Goal: Ask a question

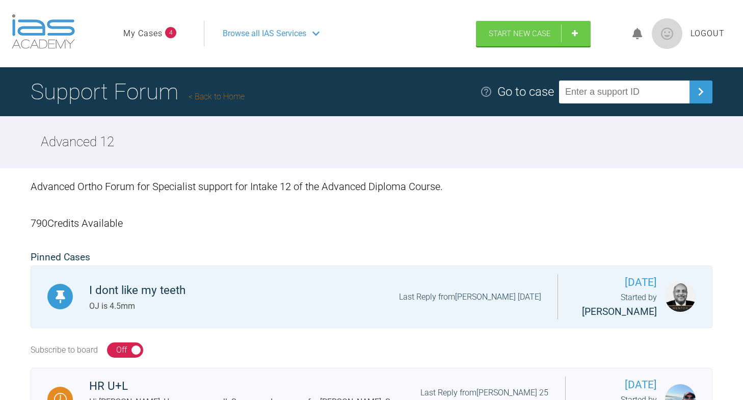
click at [150, 31] on link "My Cases" at bounding box center [142, 33] width 39 height 13
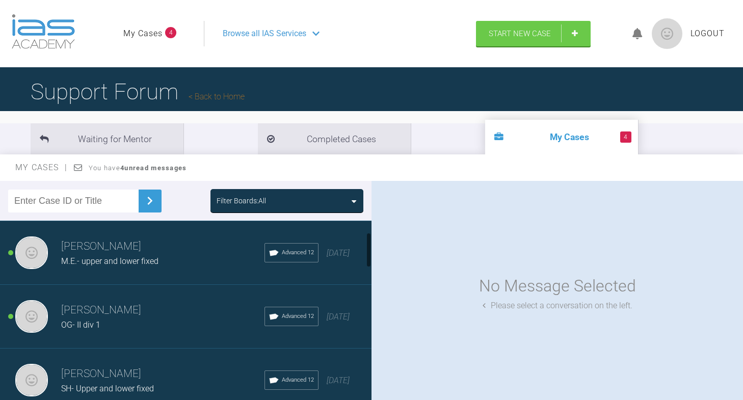
scroll to position [61, 0]
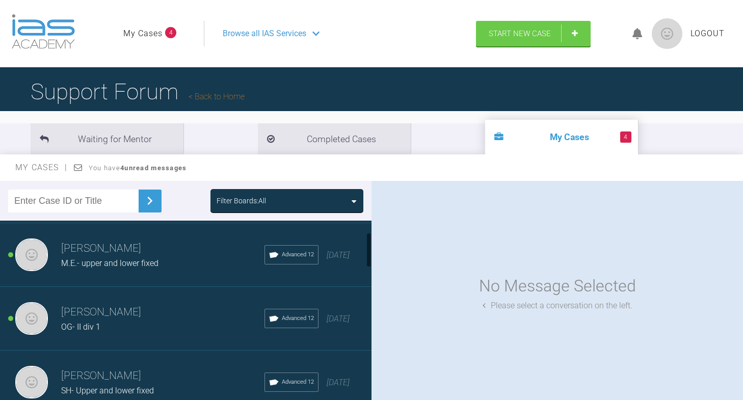
click at [117, 331] on div "[PERSON_NAME] OG- II div 1 Advanced 12 [DATE]" at bounding box center [185, 319] width 371 height 64
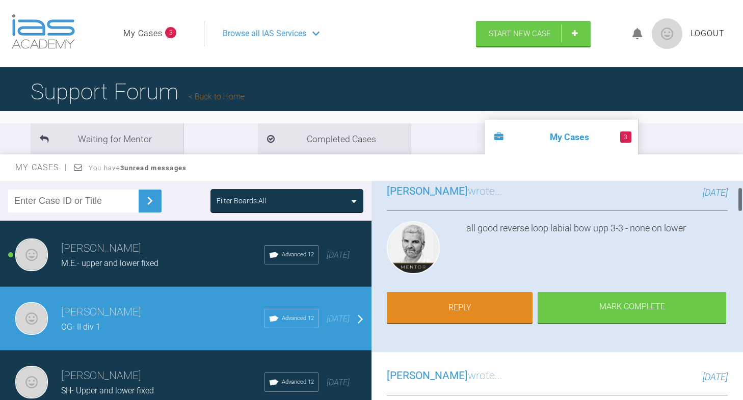
scroll to position [53, 0]
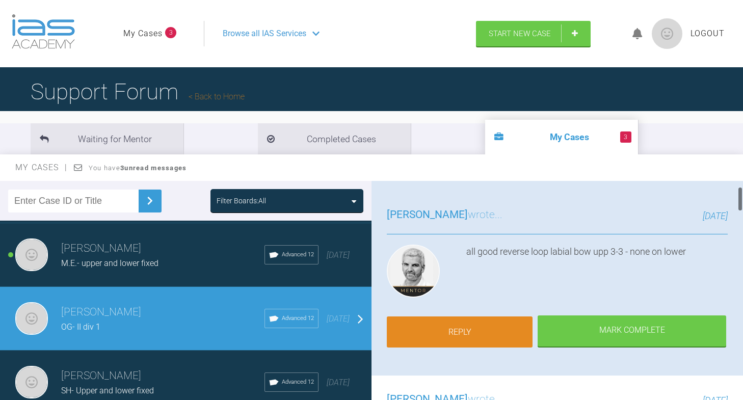
click at [485, 316] on link "Reply" at bounding box center [460, 332] width 146 height 32
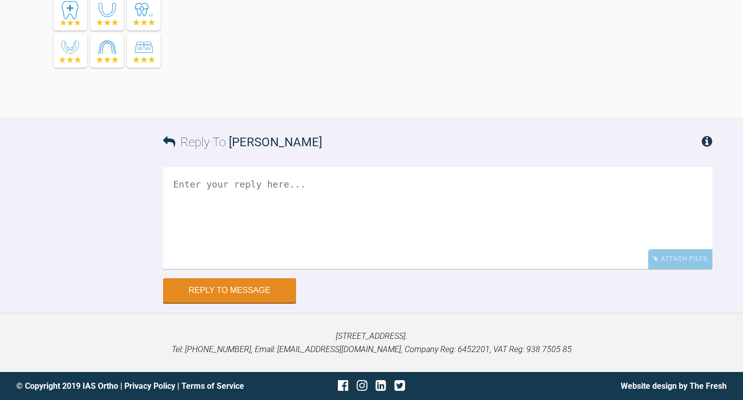
click at [317, 220] on textarea at bounding box center [437, 218] width 549 height 102
click at [361, 269] on textarea "what's the reason for reverse loop and none on lower?" at bounding box center [437, 218] width 549 height 102
drag, startPoint x: 480, startPoint y: 342, endPoint x: 395, endPoint y: 337, distance: 85.2
click at [395, 269] on textarea "what's the reason for reverse loop? and none on lower?" at bounding box center [437, 218] width 549 height 102
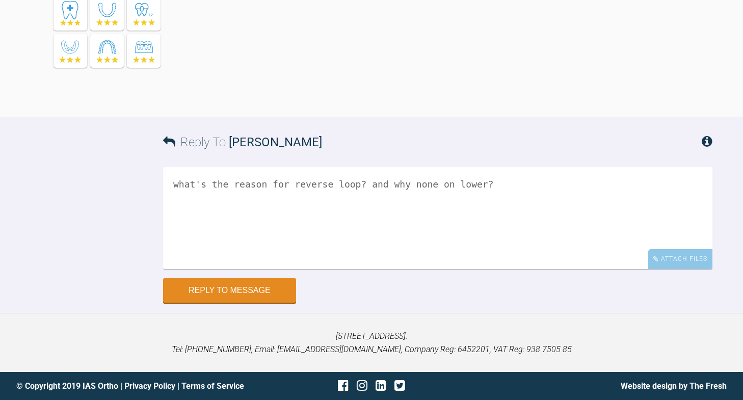
scroll to position [3051, 0]
type textarea "what's the reason for reverse loop? and why none on lower?"
click at [270, 295] on button "Reply to Message" at bounding box center [229, 291] width 133 height 24
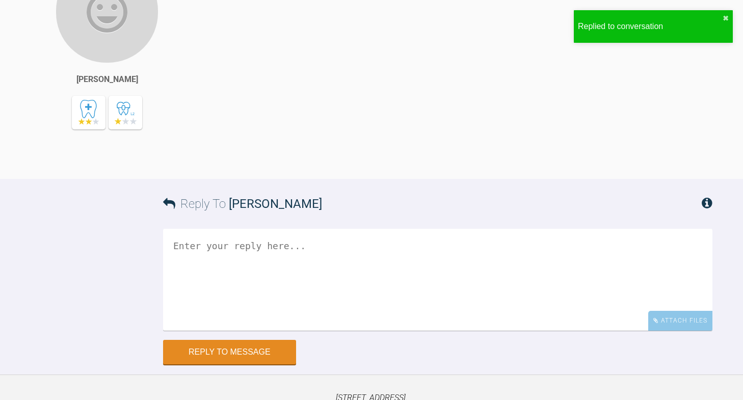
scroll to position [3032, 0]
